Goal: Information Seeking & Learning: Learn about a topic

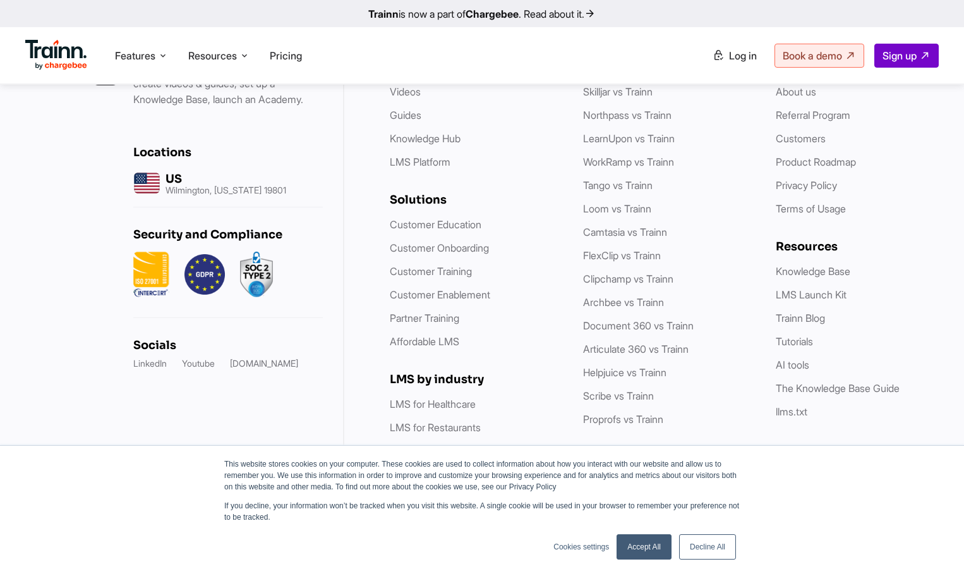
scroll to position [3666, 0]
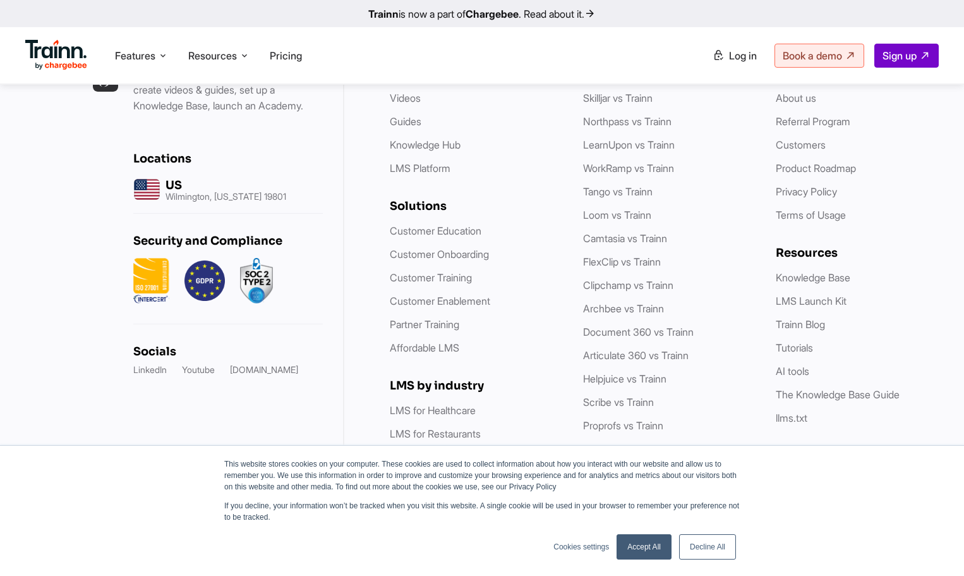
click at [653, 543] on link "Accept All" at bounding box center [644, 546] width 55 height 25
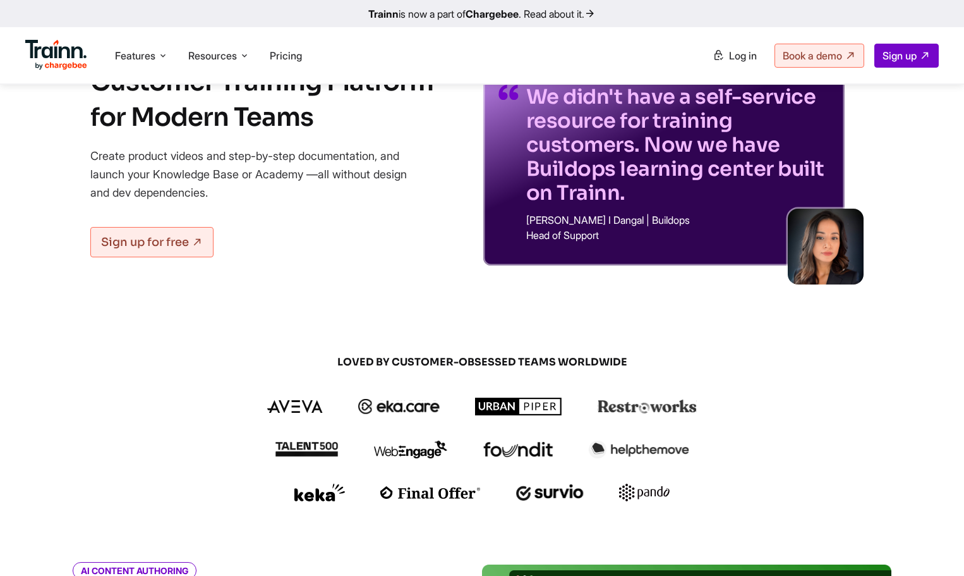
scroll to position [0, 0]
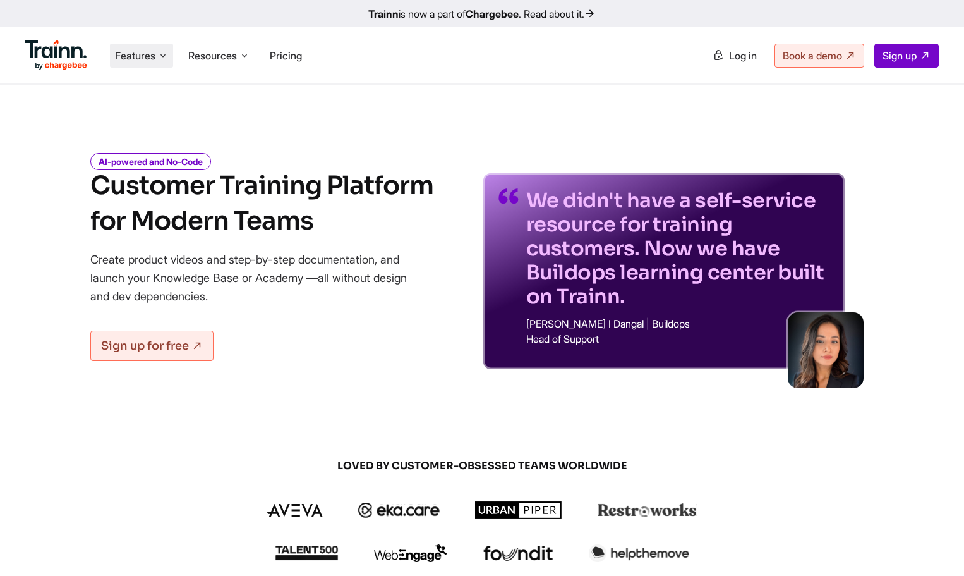
click at [155, 52] on span "Features" at bounding box center [135, 56] width 40 height 14
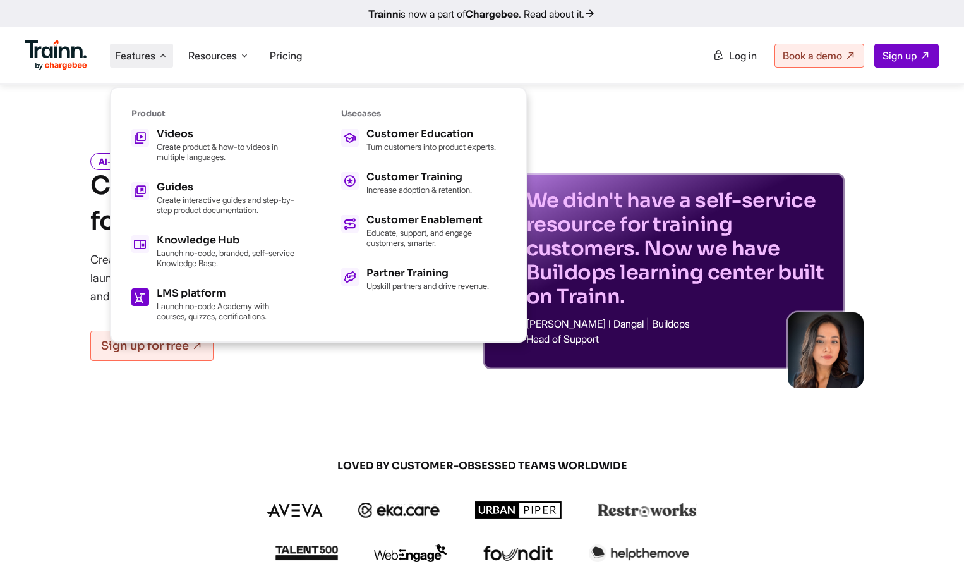
click at [205, 313] on p "Launch no-code Academy with courses, quizzes, certifications." at bounding box center [226, 311] width 139 height 20
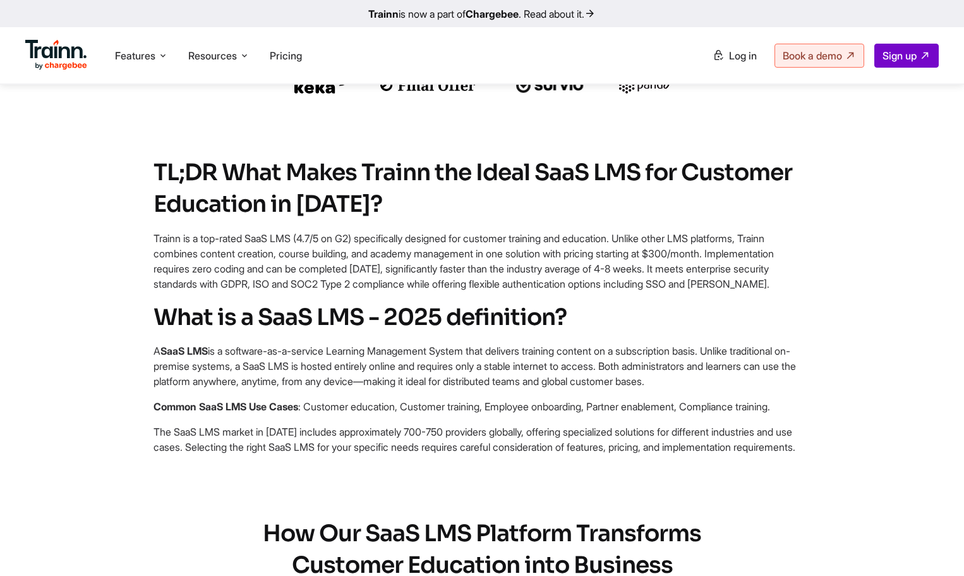
scroll to position [569, 0]
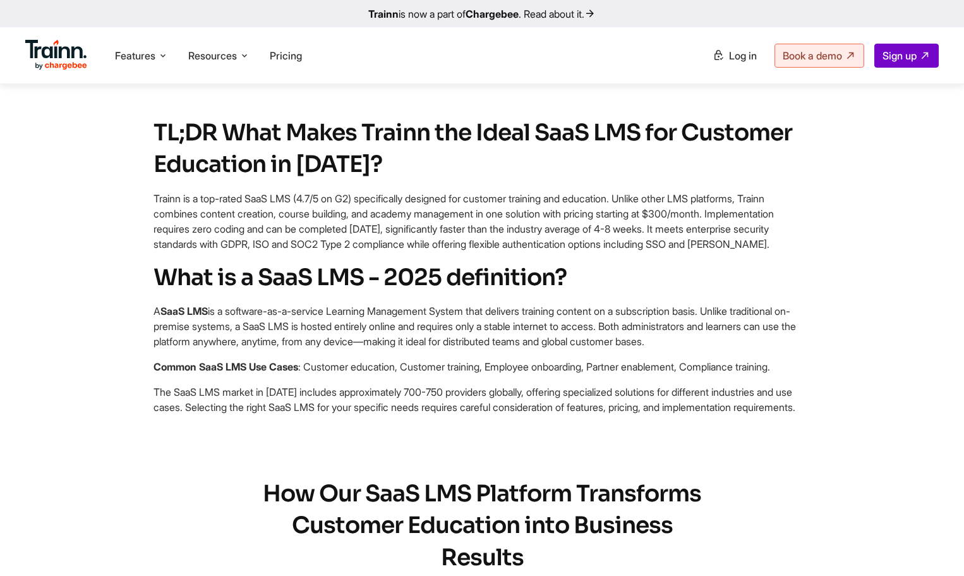
click at [178, 262] on h2 "What is a SaaS LMS - 2025 definition?" at bounding box center [482, 278] width 657 height 32
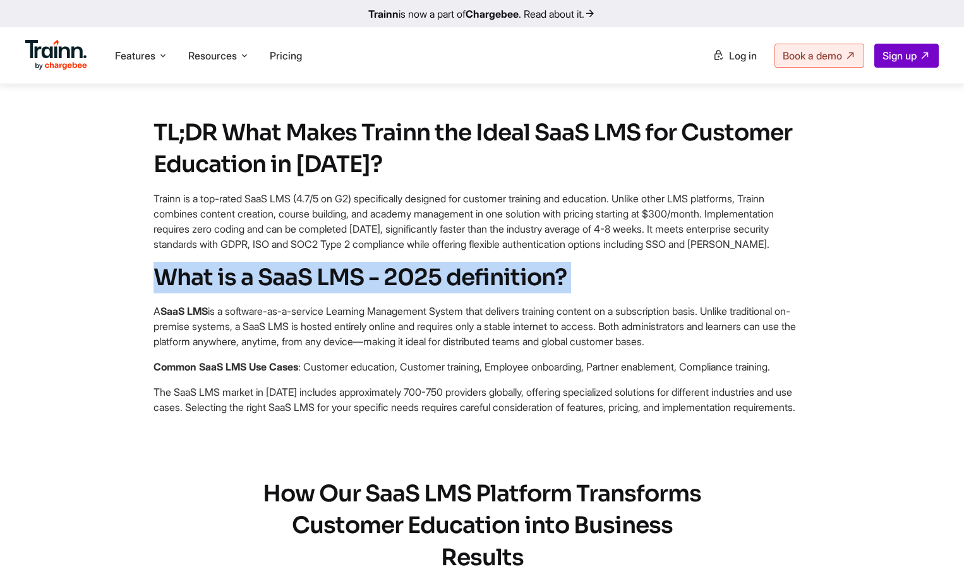
click at [178, 262] on h2 "What is a SaaS LMS - 2025 definition?" at bounding box center [482, 278] width 657 height 32
click at [144, 286] on section "What is a SaaS LMS - 2025 definition? A SaaS LMS is a software-as-a-service Lea…" at bounding box center [482, 338] width 809 height 153
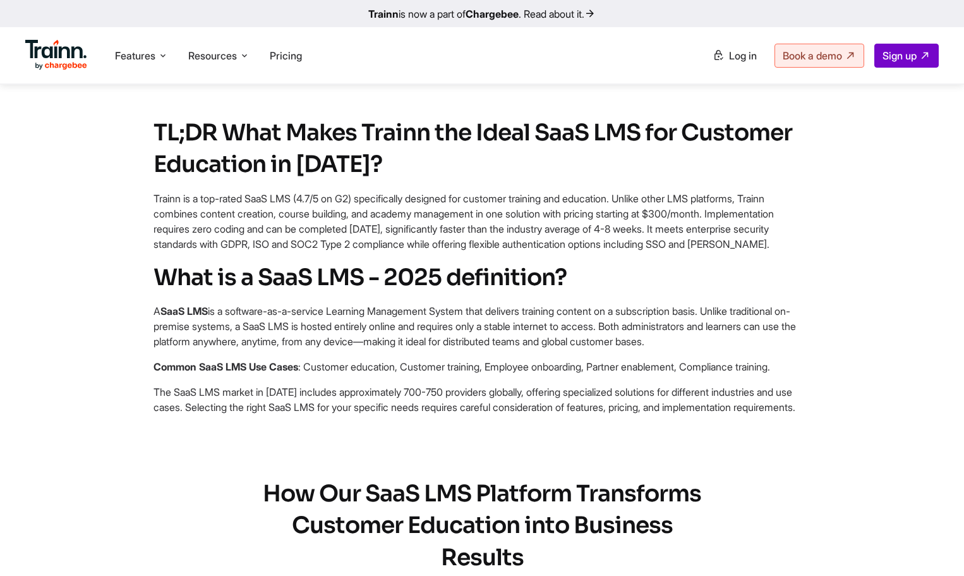
click at [572, 303] on p "A SaaS LMS is a software-as-a-service Learning Management System that delivers …" at bounding box center [482, 325] width 657 height 45
click at [411, 266] on section "What is a SaaS LMS - 2025 definition? A SaaS LMS is a software-as-a-service Lea…" at bounding box center [482, 338] width 809 height 153
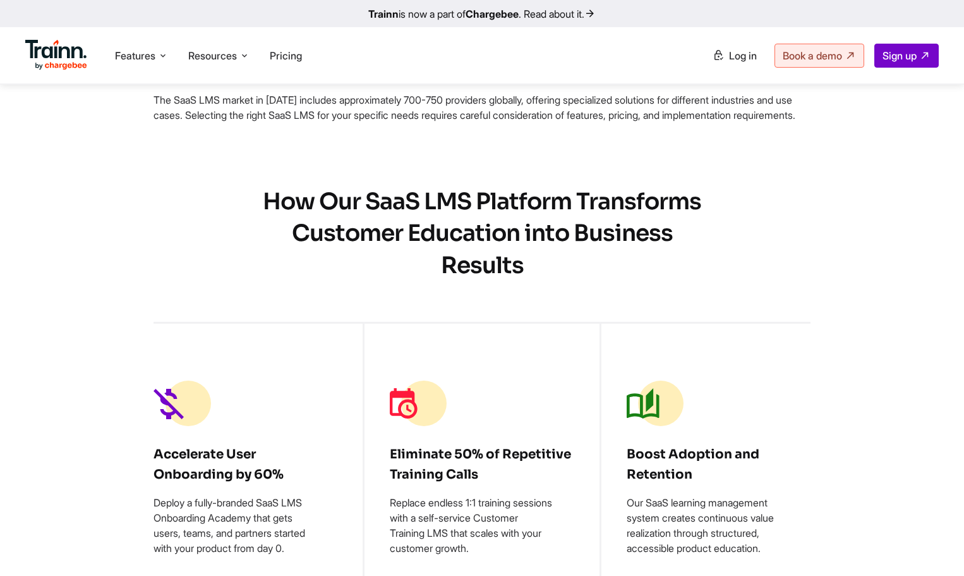
scroll to position [885, 0]
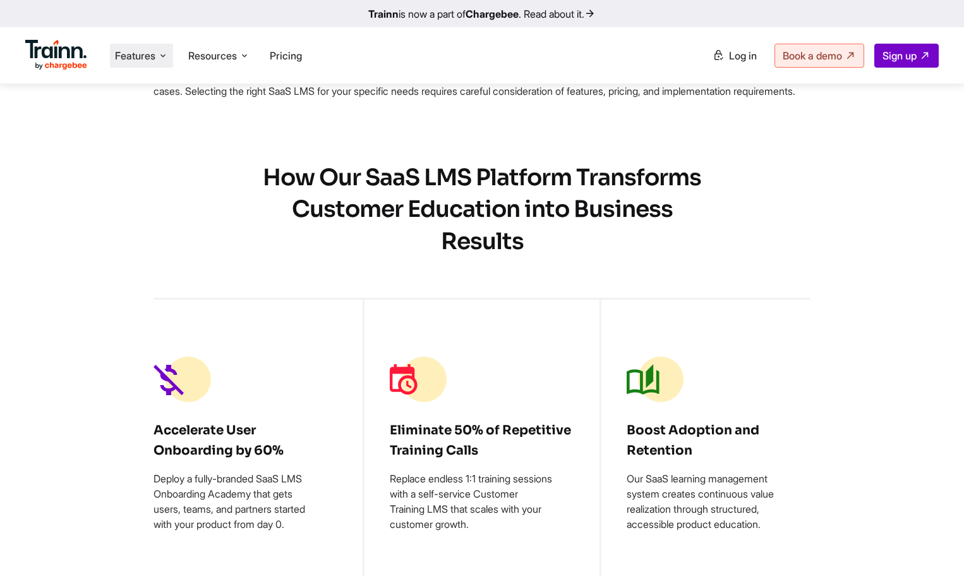
click at [146, 54] on span "Features" at bounding box center [135, 56] width 40 height 14
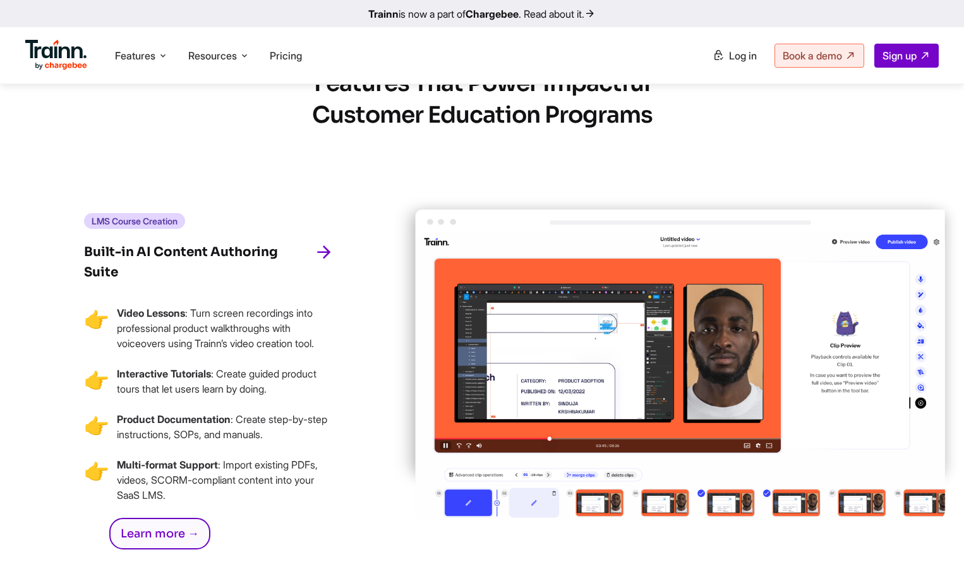
scroll to position [2314, 0]
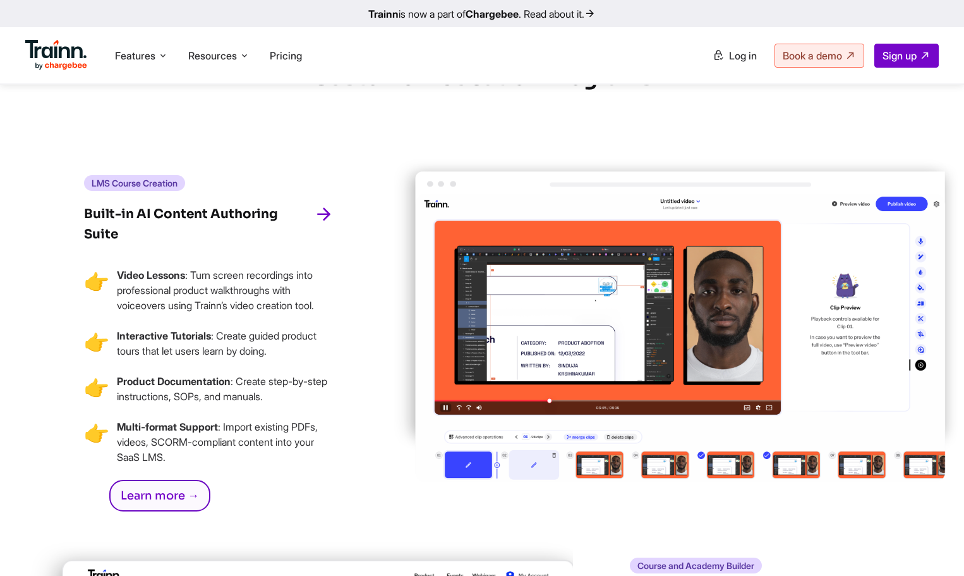
click at [592, 469] on img at bounding box center [675, 319] width 569 height 325
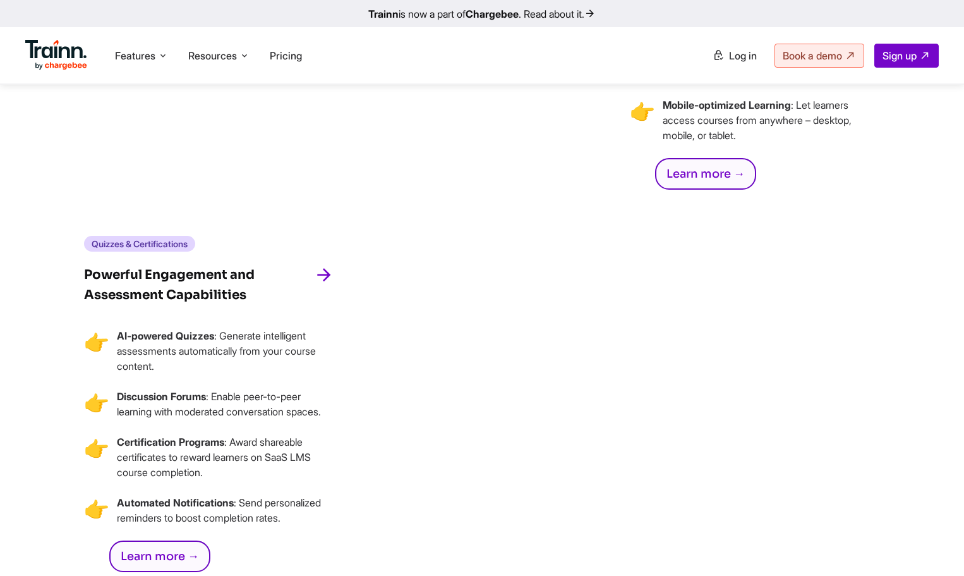
scroll to position [3164, 0]
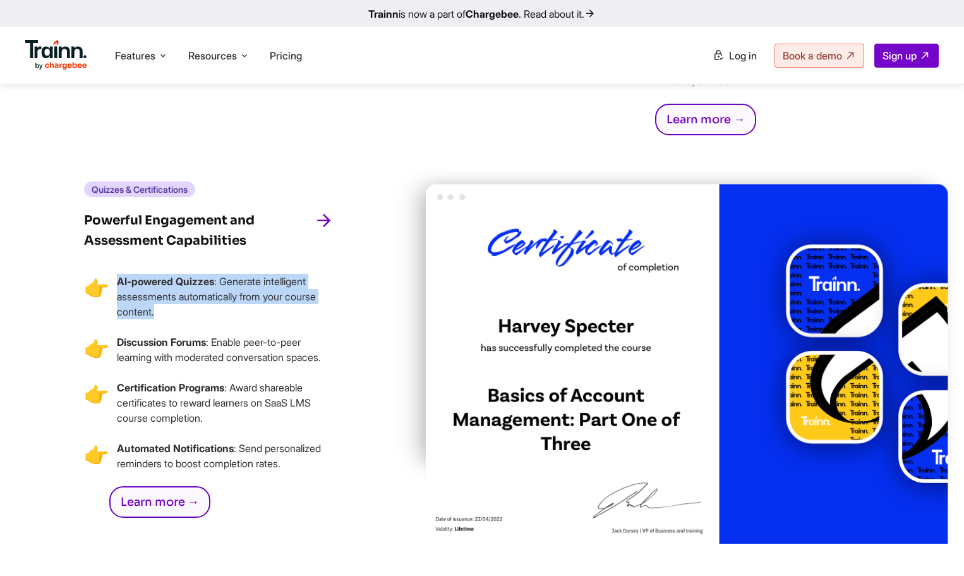
drag, startPoint x: 171, startPoint y: 294, endPoint x: 116, endPoint y: 269, distance: 60.8
click at [116, 274] on li "👉 AI-powered Quizzes : Generate intelligent assessments automatically from your…" at bounding box center [209, 304] width 250 height 61
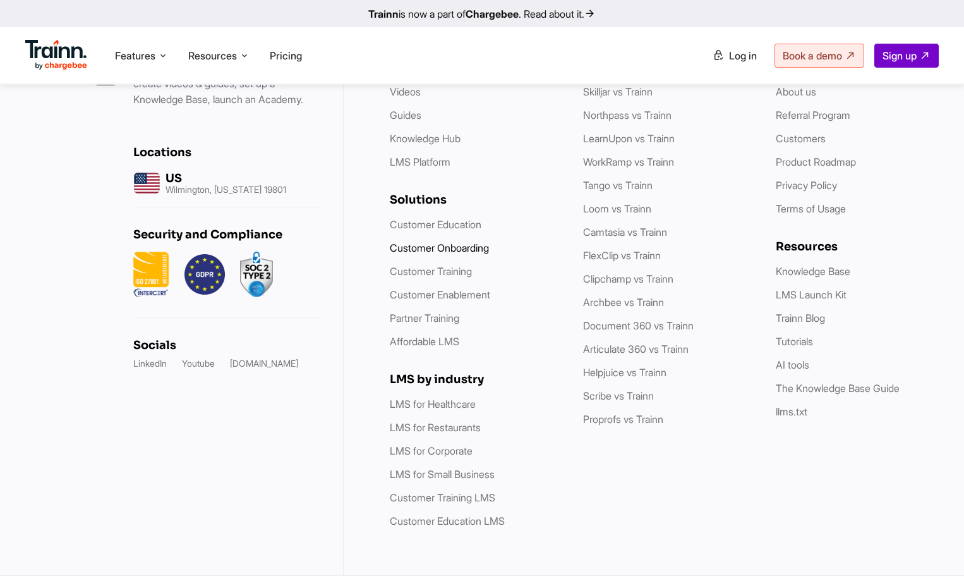
scroll to position [7349, 0]
click at [296, 45] on li "Pricing" at bounding box center [286, 56] width 42 height 24
click at [296, 49] on span "Pricing" at bounding box center [286, 55] width 32 height 13
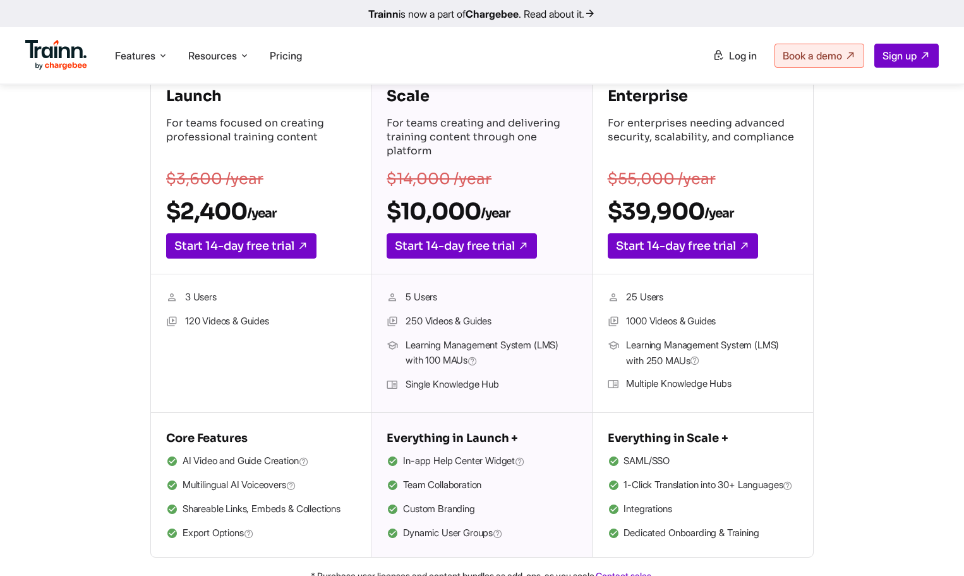
scroll to position [253, 0]
